Goal: Task Accomplishment & Management: Complete application form

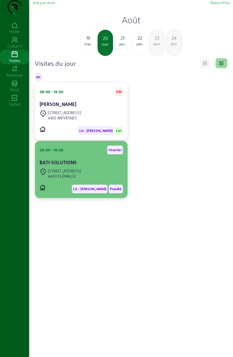
click at [99, 167] on div "BATI-SOLUTIONS" at bounding box center [81, 163] width 83 height 8
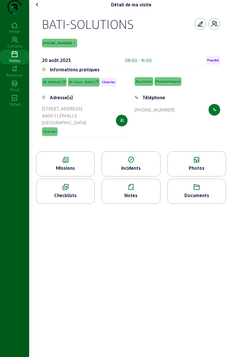
click at [199, 175] on div "Photos" at bounding box center [196, 163] width 59 height 25
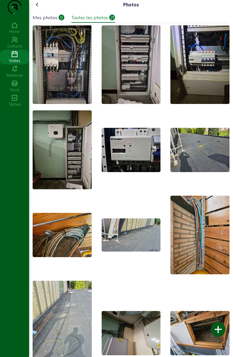
click at [47, 21] on div "Mes photos" at bounding box center [45, 17] width 25 height 7
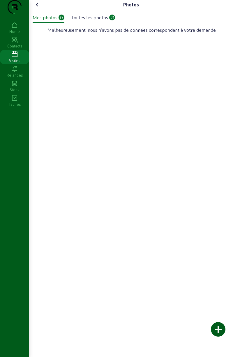
click at [218, 327] on div at bounding box center [218, 329] width 15 height 15
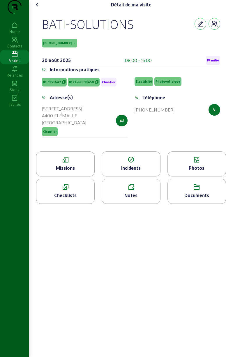
click at [41, 8] on icon at bounding box center [37, 4] width 7 height 7
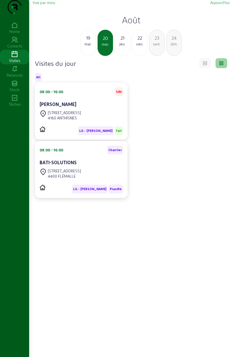
click at [220, 5] on span "Aujourd'hui" at bounding box center [219, 2] width 19 height 4
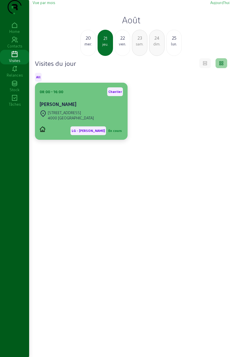
click at [87, 108] on div "[PERSON_NAME]" at bounding box center [81, 104] width 83 height 7
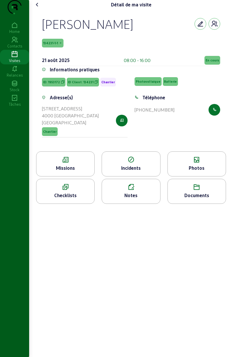
click at [74, 191] on icon at bounding box center [65, 187] width 58 height 7
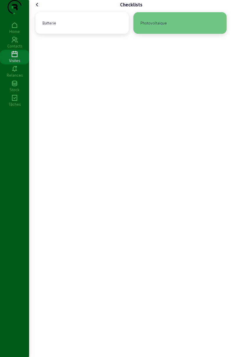
click at [182, 29] on div "Photovoltaique" at bounding box center [180, 23] width 84 height 12
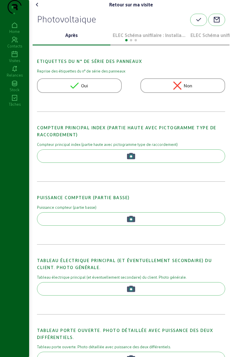
click at [162, 41] on div "ELEC Schéma unifilaire : Installation 1" at bounding box center [149, 36] width 78 height 20
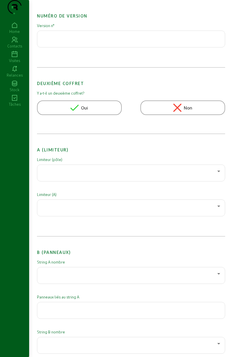
scroll to position [58, 0]
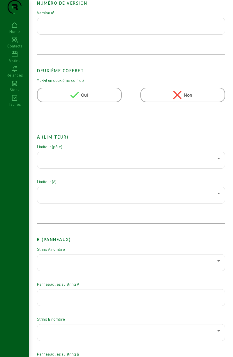
click at [182, 162] on div at bounding box center [129, 158] width 175 height 7
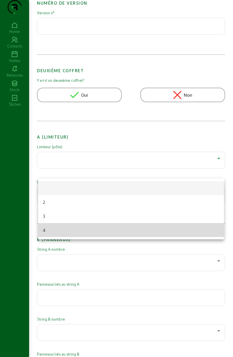
click at [50, 230] on mat-option "4" at bounding box center [131, 230] width 186 height 14
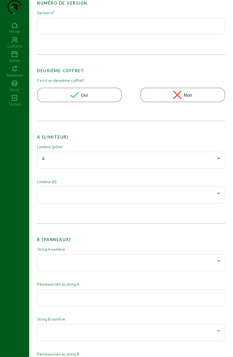
click at [158, 197] on div at bounding box center [129, 193] width 175 height 7
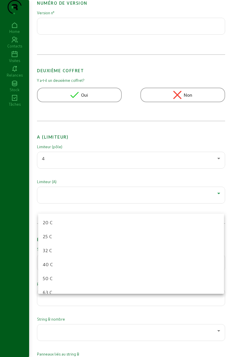
scroll to position [30, 0]
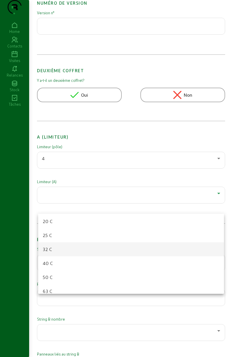
click at [47, 248] on span "32 C" at bounding box center [47, 249] width 9 height 7
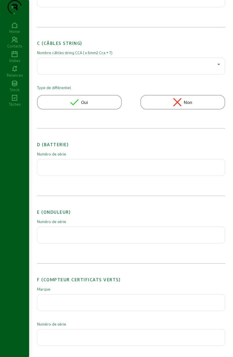
scroll to position [427, 0]
click at [141, 169] on input "text" at bounding box center [131, 165] width 178 height 7
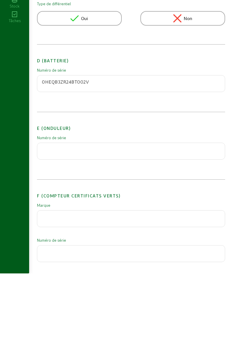
type input "0HEQB3ZR24BT002V"
click at [59, 236] on input "text" at bounding box center [131, 232] width 178 height 7
type input "m"
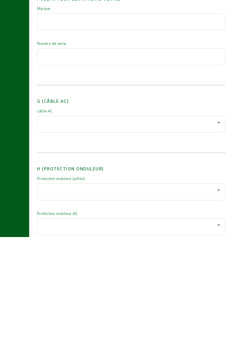
scroll to position [593, 0]
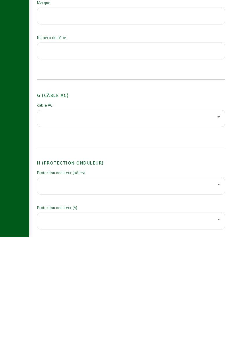
type input "MJP0E6B082"
click at [53, 240] on div at bounding box center [129, 236] width 175 height 7
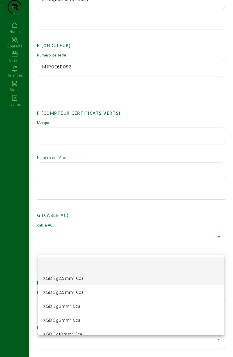
click at [106, 278] on mat-option "XGB 3g2,5mm² Cca" at bounding box center [131, 278] width 186 height 14
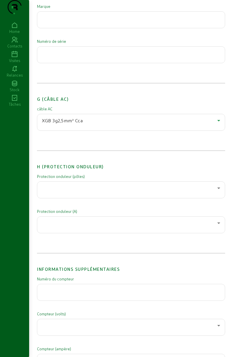
scroll to position [715, 0]
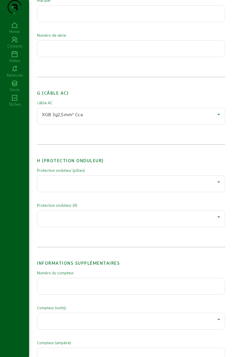
click at [54, 185] on div at bounding box center [129, 181] width 175 height 7
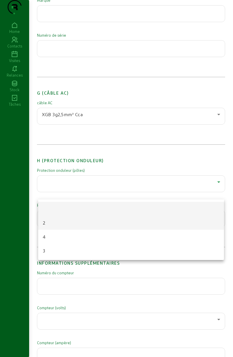
click at [45, 225] on span "2" at bounding box center [44, 222] width 3 height 7
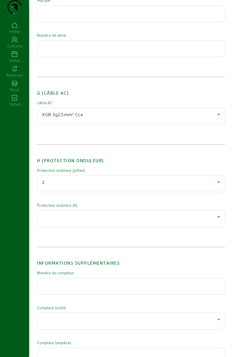
click at [156, 220] on div at bounding box center [129, 216] width 175 height 7
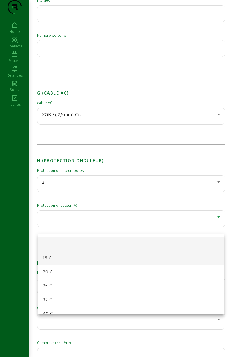
click at [49, 260] on span "16 C" at bounding box center [47, 257] width 8 height 7
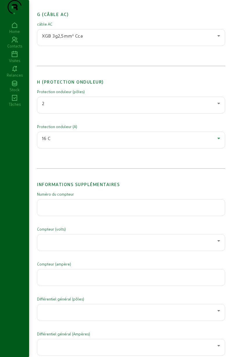
scroll to position [795, 0]
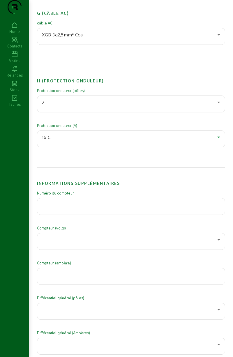
click at [50, 206] on div at bounding box center [131, 206] width 178 height 16
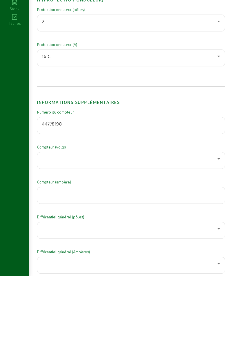
type input "44778198"
click at [166, 243] on div at bounding box center [129, 239] width 175 height 7
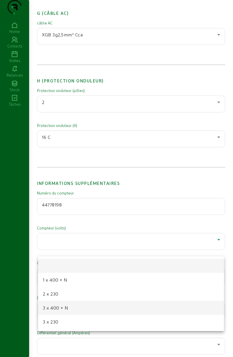
click at [104, 309] on mat-option "3 x 400 + N" at bounding box center [131, 308] width 186 height 14
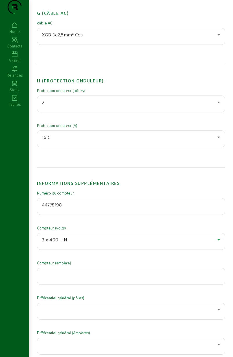
click at [139, 278] on input "number" at bounding box center [131, 274] width 178 height 7
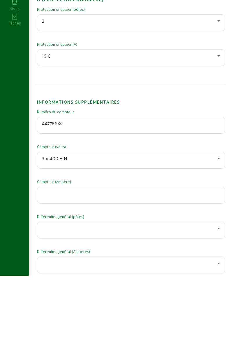
scroll to position [845, 0]
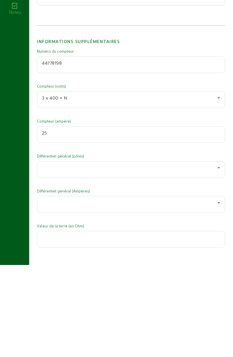
type input "25"
click at [165, 263] on div at bounding box center [129, 259] width 175 height 7
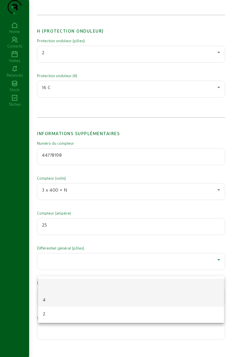
click at [103, 304] on mat-option "4" at bounding box center [131, 300] width 186 height 14
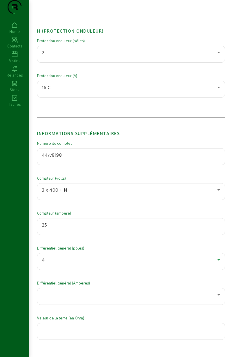
click at [118, 297] on div at bounding box center [129, 294] width 175 height 7
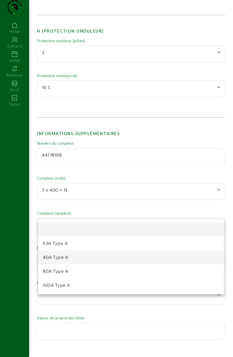
click at [47, 256] on span "40A Type A" at bounding box center [55, 257] width 25 height 7
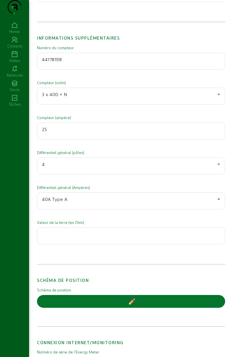
scroll to position [949, 0]
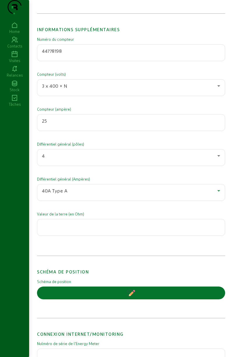
click at [54, 229] on input "number" at bounding box center [131, 225] width 178 height 7
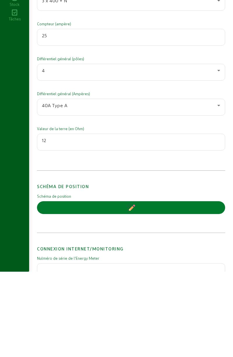
type input "12"
click at [175, 293] on button "button" at bounding box center [131, 292] width 188 height 13
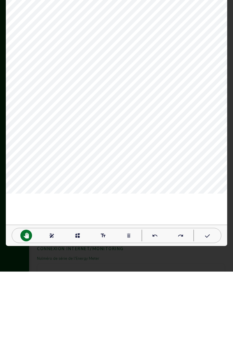
scroll to position [0, 0]
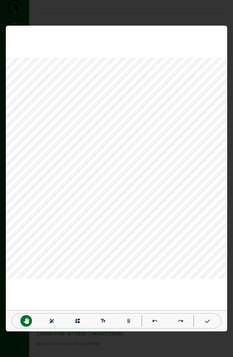
click at [102, 322] on mat-icon "text_fields" at bounding box center [103, 321] width 6 height 6
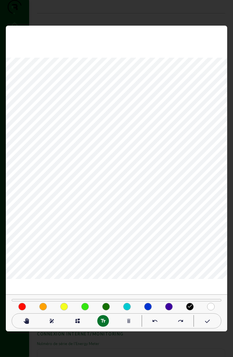
click at [155, 14] on div at bounding box center [116, 178] width 233 height 357
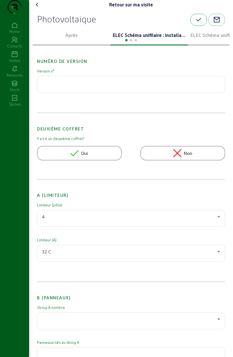
click at [195, 23] on icon "button" at bounding box center [198, 19] width 7 height 7
click at [196, 23] on icon "button" at bounding box center [198, 19] width 7 height 7
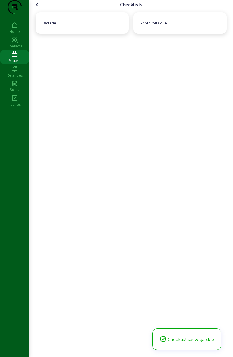
click at [39, 8] on icon at bounding box center [37, 4] width 7 height 7
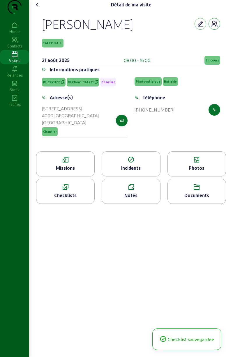
click at [217, 30] on button "button" at bounding box center [214, 24] width 12 height 12
